Goal: Task Accomplishment & Management: Manage account settings

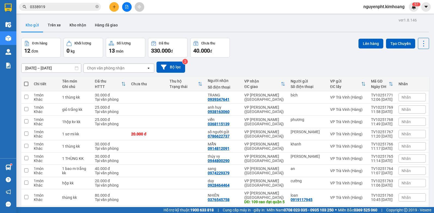
click at [383, 7] on span "nguyenpht.kimhoang" at bounding box center [384, 6] width 50 height 7
click at [378, 15] on span "Đăng xuất" at bounding box center [386, 17] width 39 height 6
